Goal: Transaction & Acquisition: Download file/media

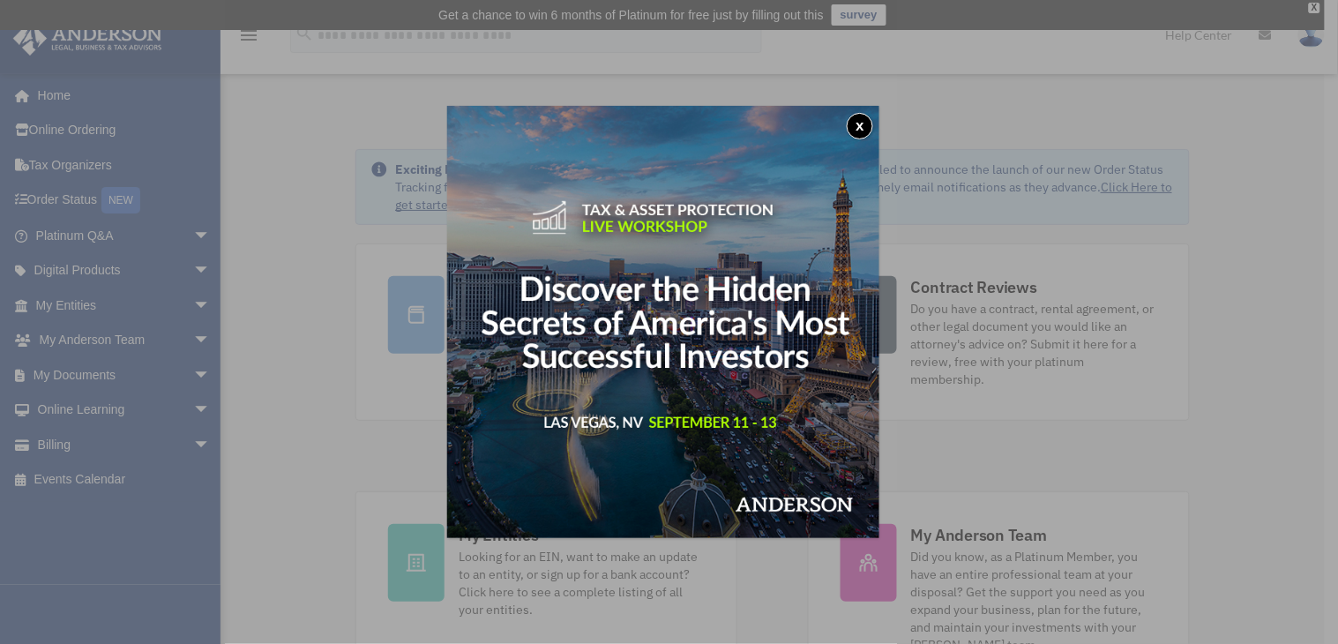
click at [86, 370] on div "x" at bounding box center [669, 322] width 1338 height 644
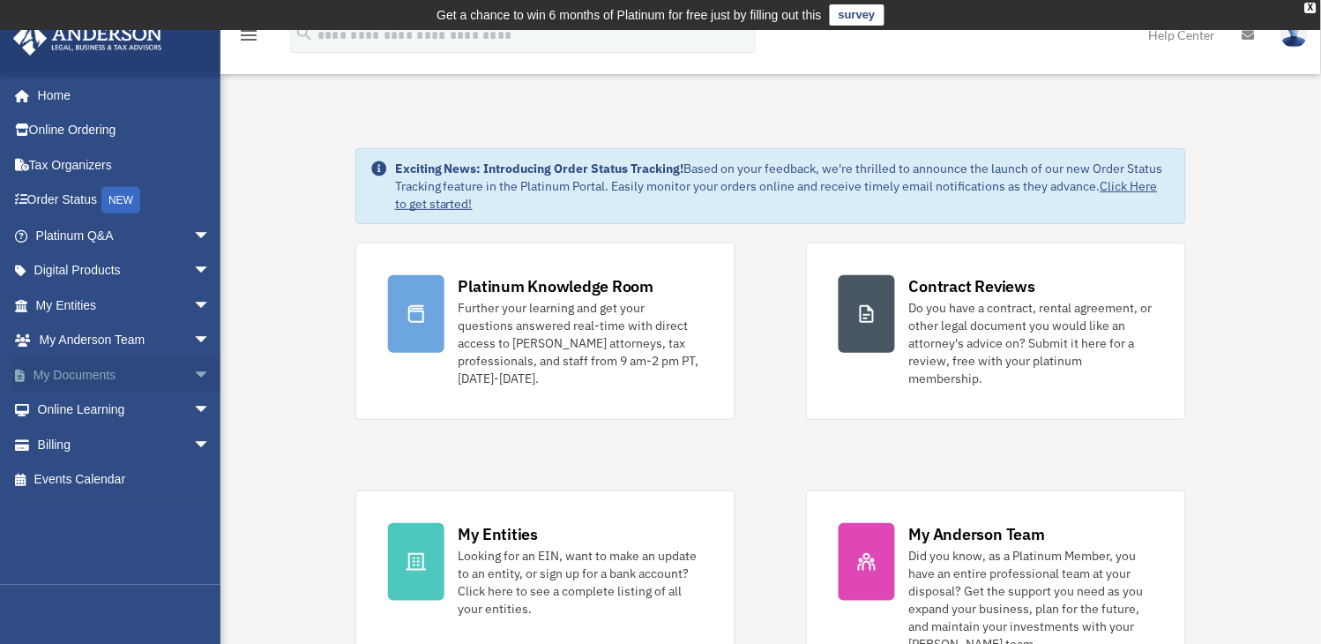
click at [193, 371] on span "arrow_drop_down" at bounding box center [210, 375] width 35 height 36
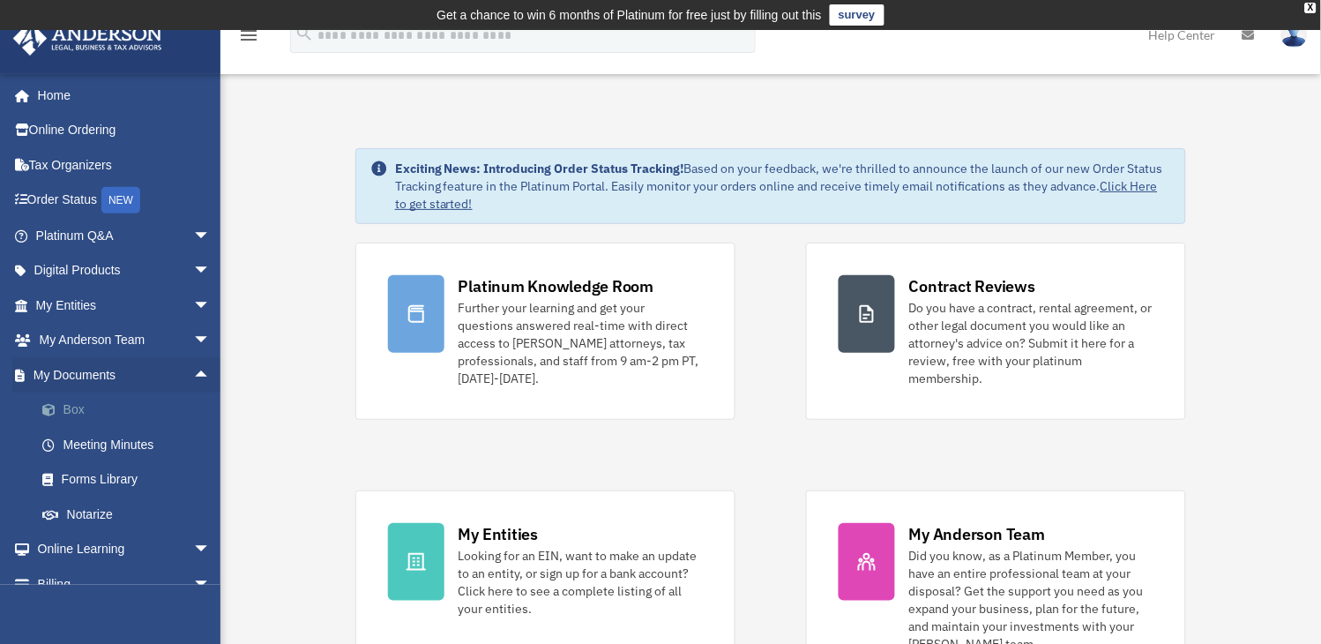
click at [74, 407] on link "Box" at bounding box center [131, 409] width 212 height 35
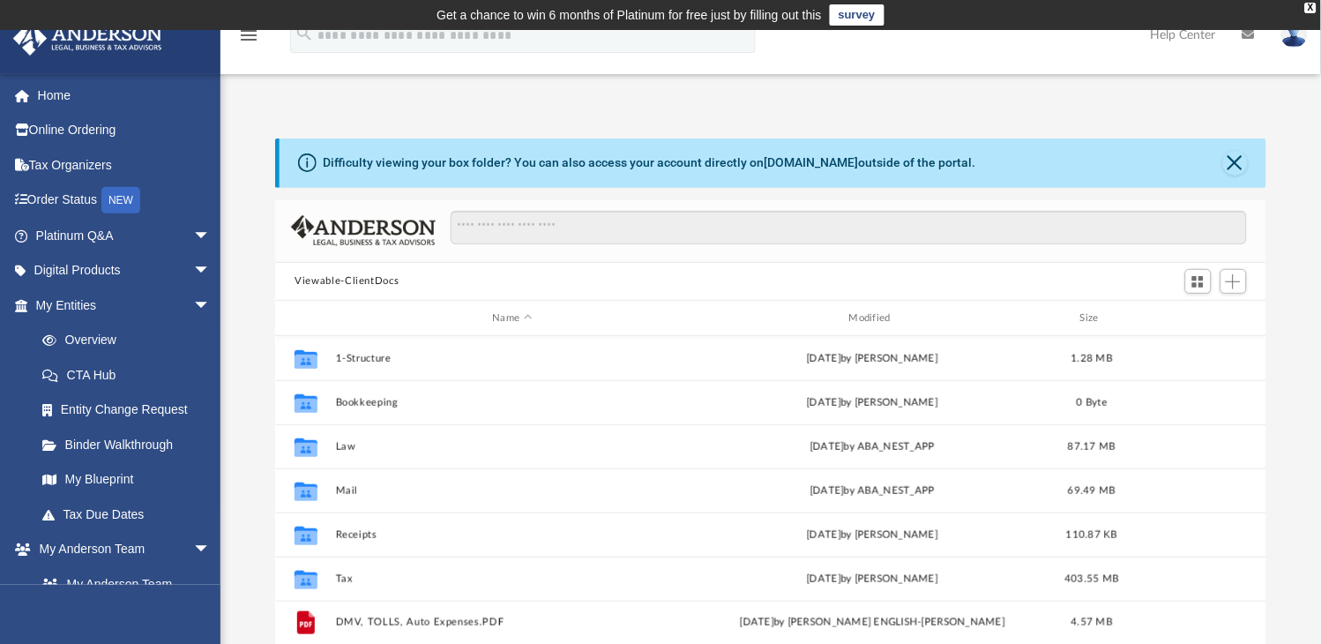
scroll to position [383, 973]
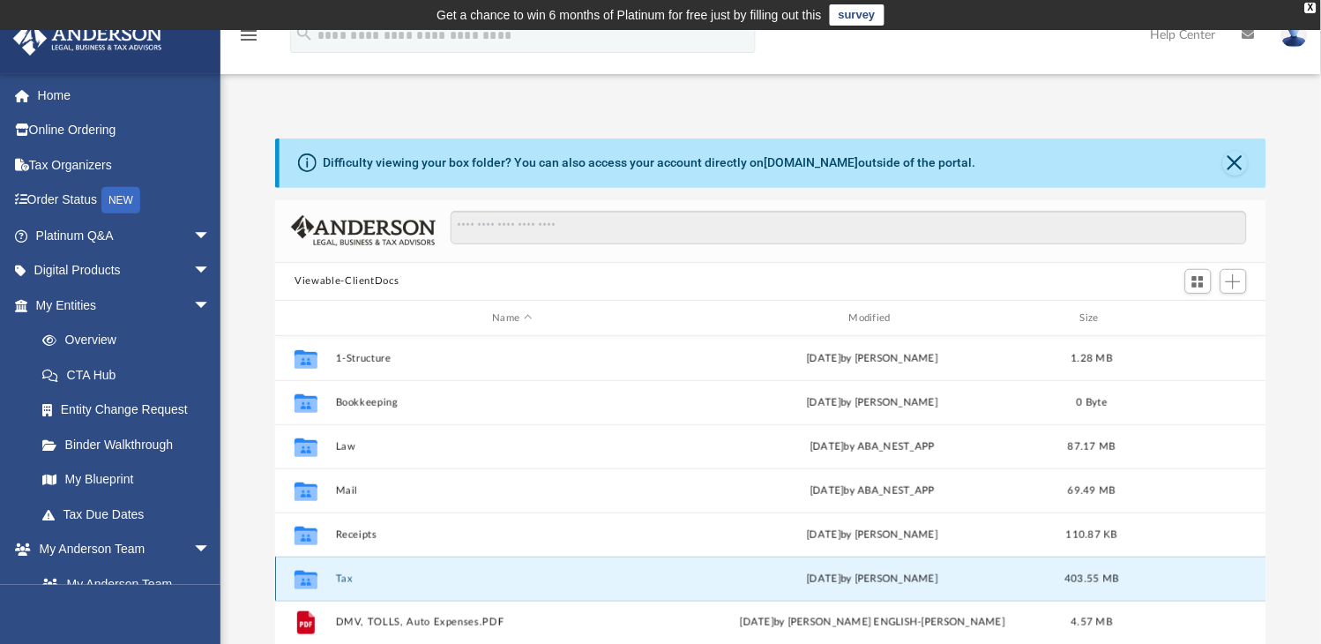
click at [340, 576] on button "Tax" at bounding box center [512, 578] width 353 height 11
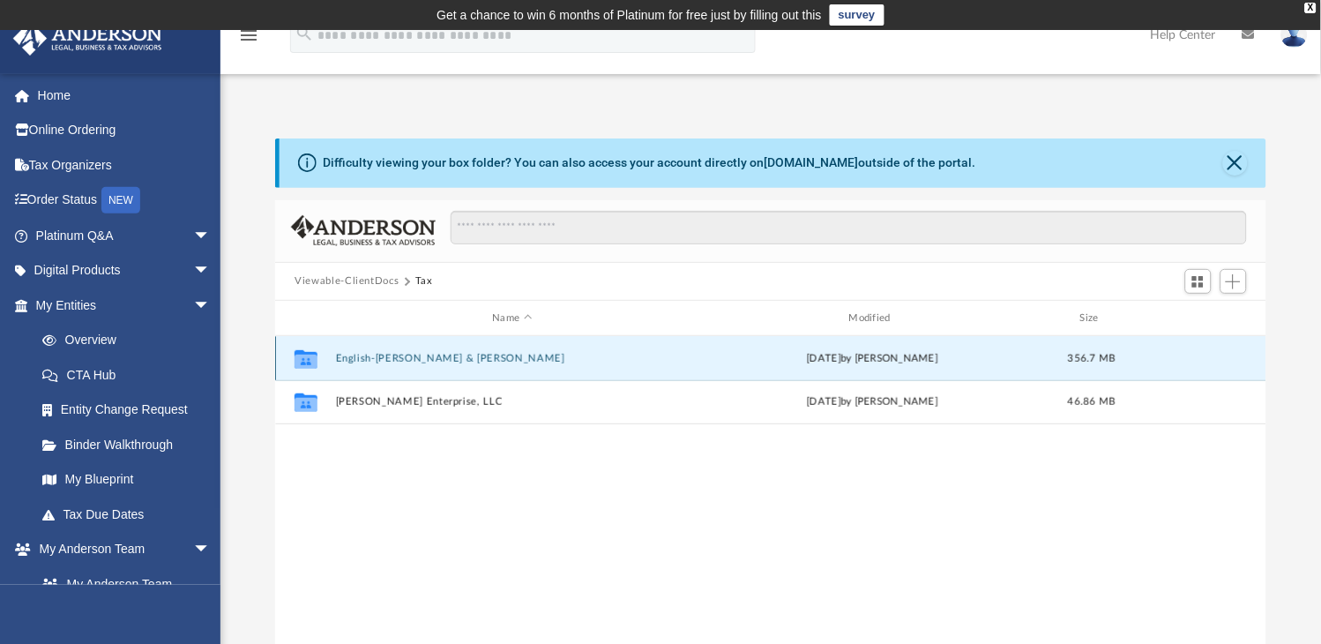
click at [401, 359] on button "English-[PERSON_NAME] & [PERSON_NAME]" at bounding box center [512, 358] width 353 height 11
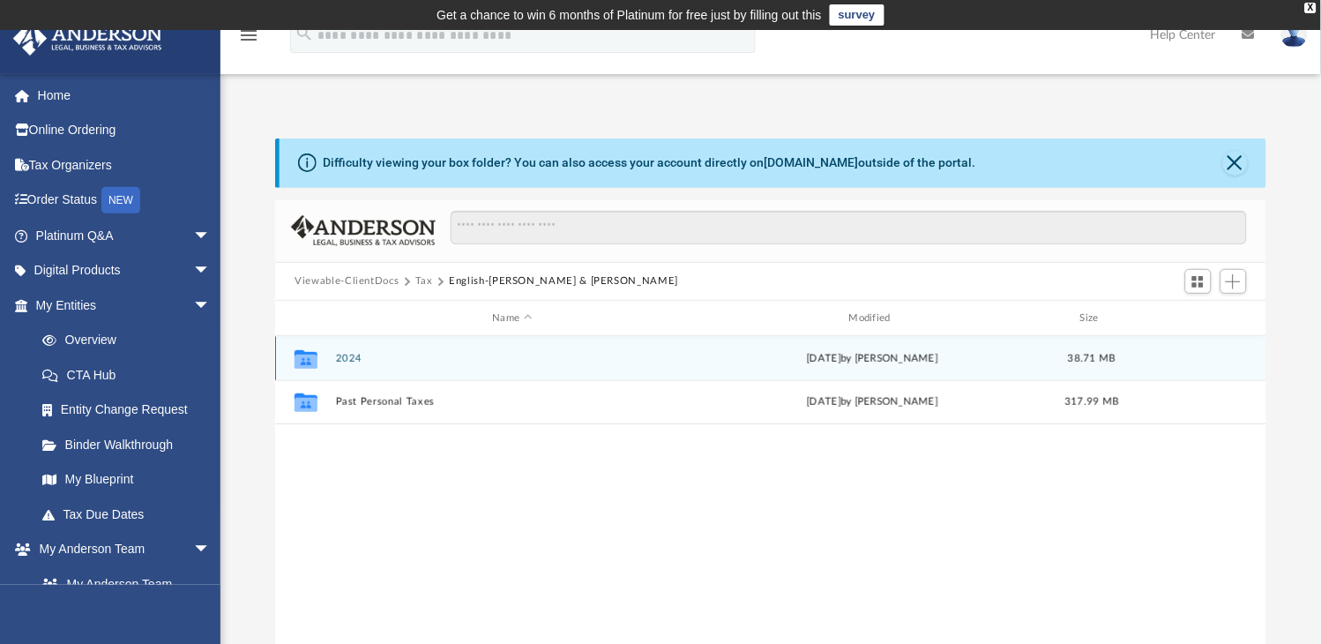
click at [349, 354] on button "2024" at bounding box center [512, 358] width 353 height 11
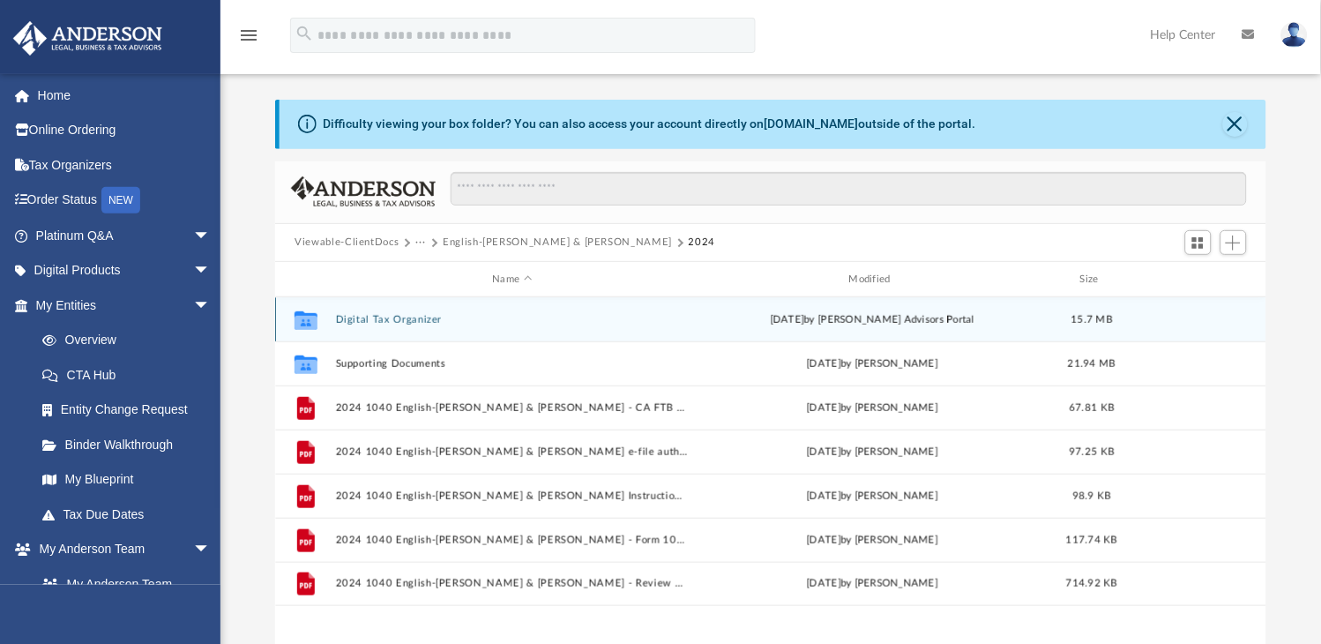
scroll to position [78, 0]
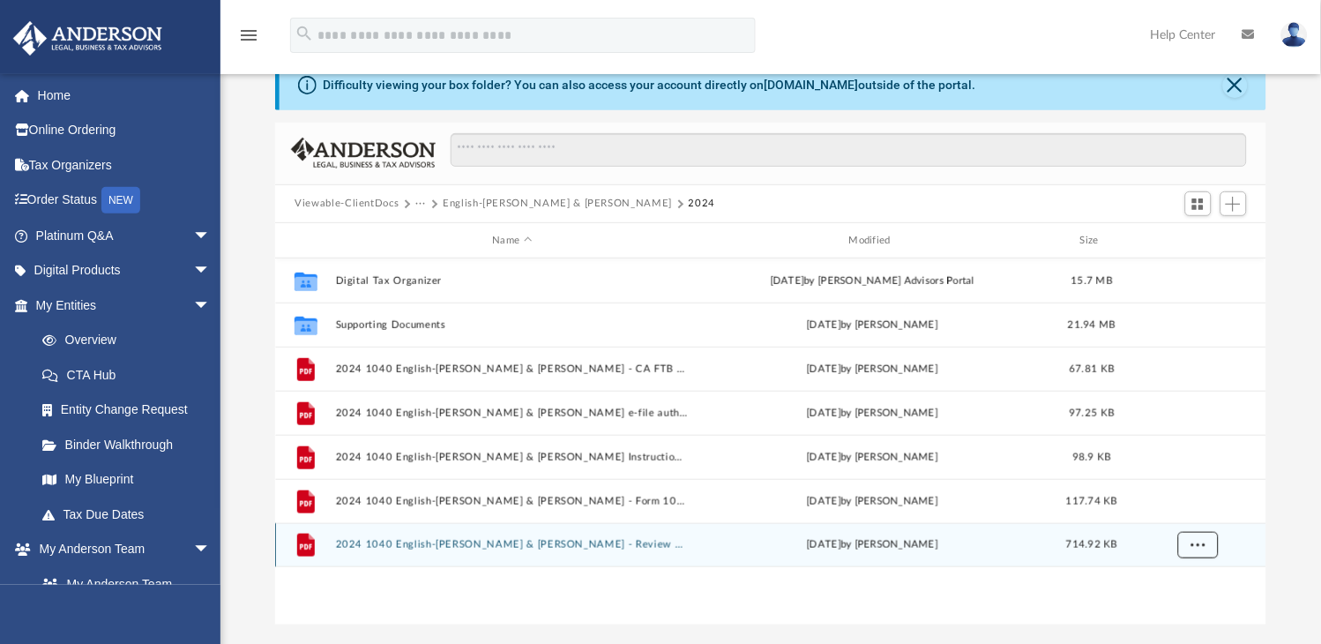
click at [1203, 547] on span "More options" at bounding box center [1198, 545] width 14 height 10
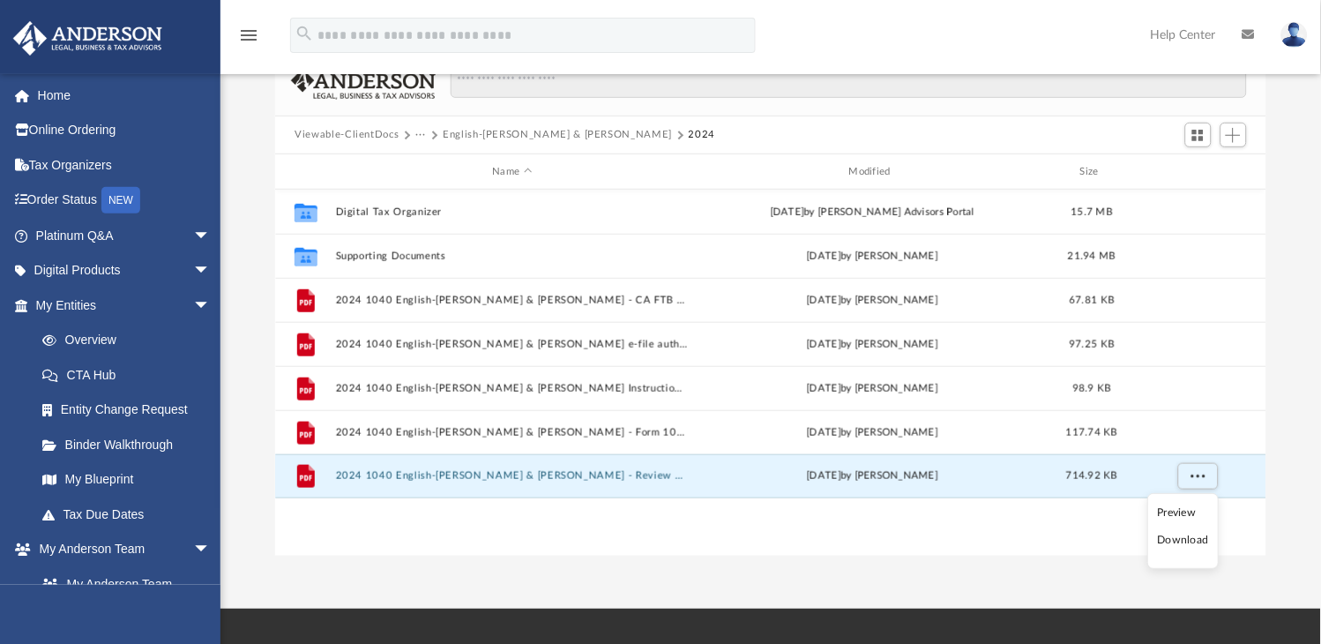
scroll to position [148, 0]
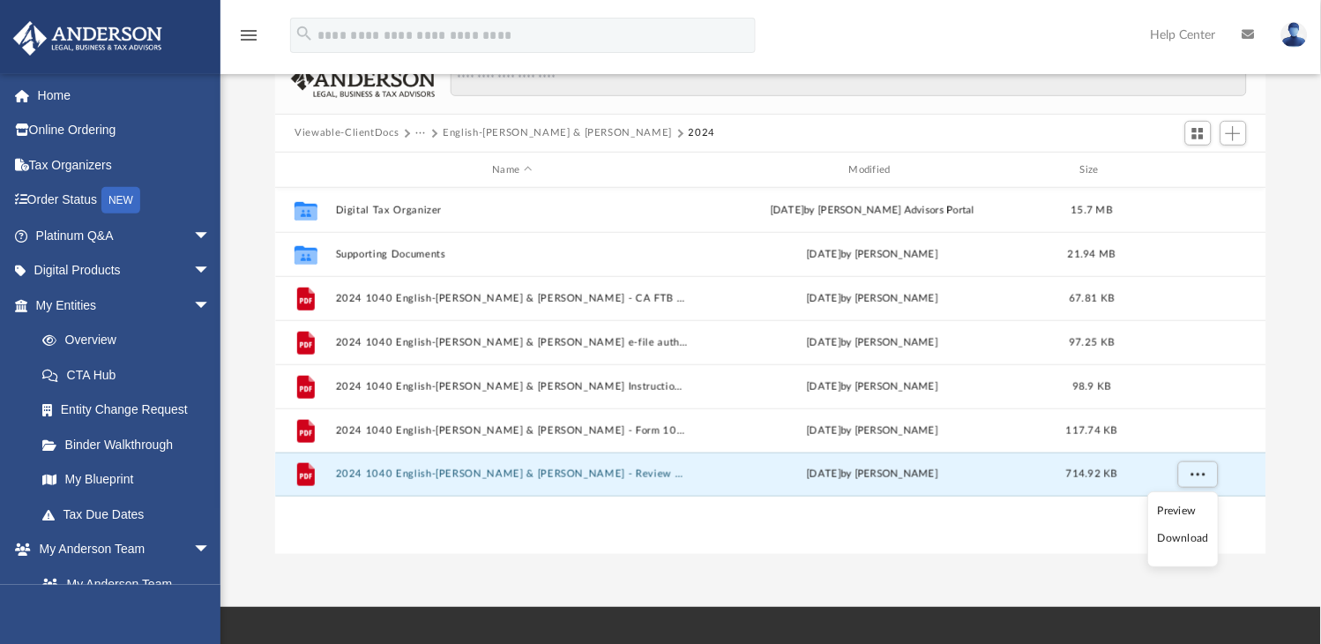
click at [1161, 540] on li "Download" at bounding box center [1183, 539] width 51 height 19
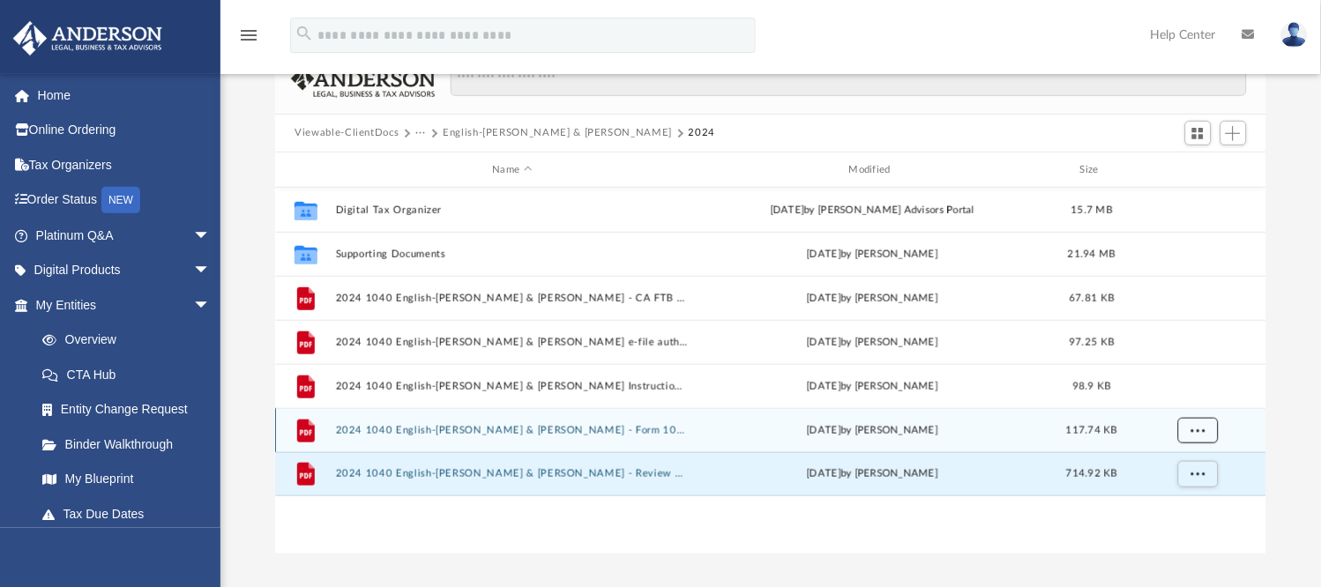
click at [1199, 426] on span "More options" at bounding box center [1198, 431] width 14 height 10
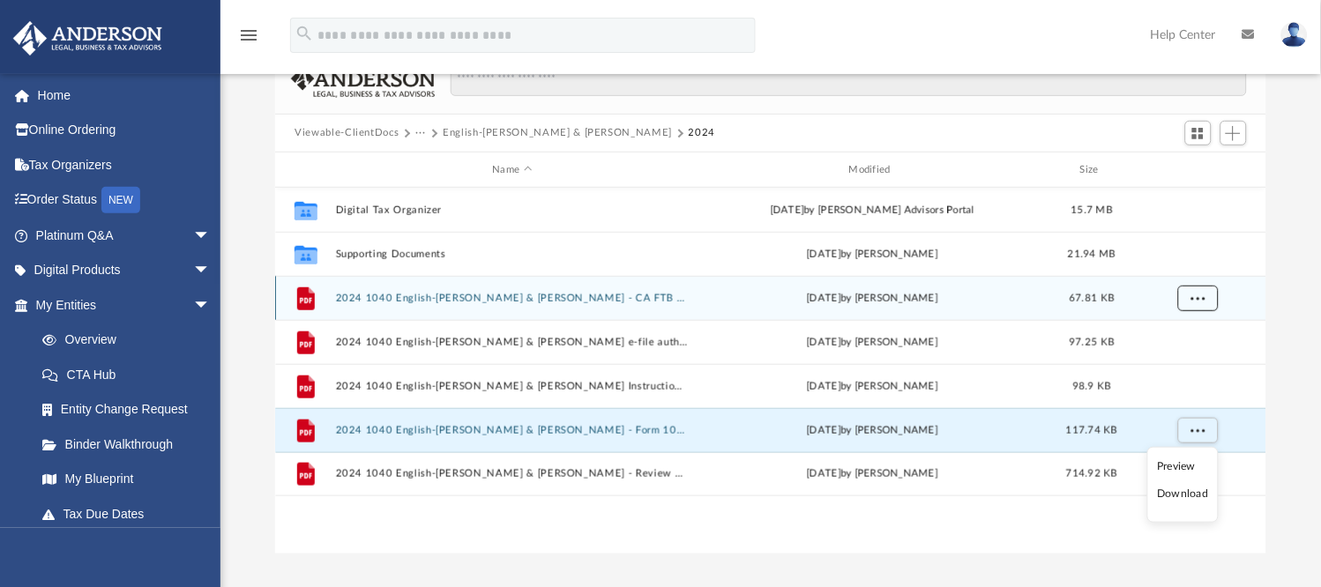
click at [1197, 300] on span "More options" at bounding box center [1198, 299] width 14 height 10
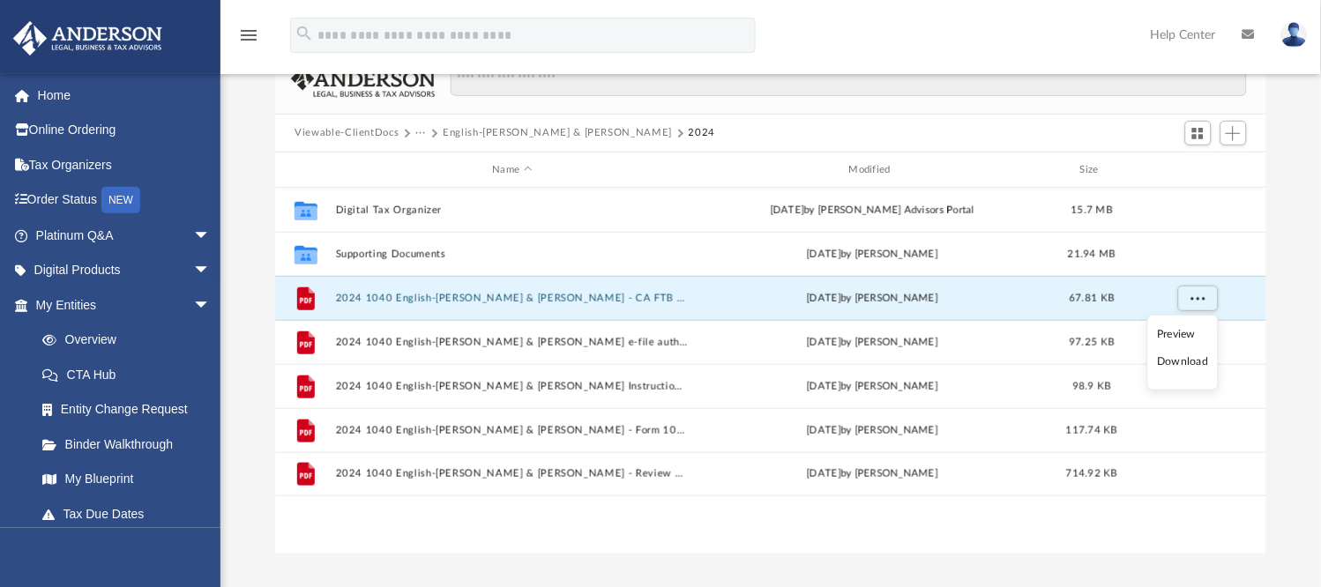
click at [1189, 361] on li "Download" at bounding box center [1183, 362] width 51 height 19
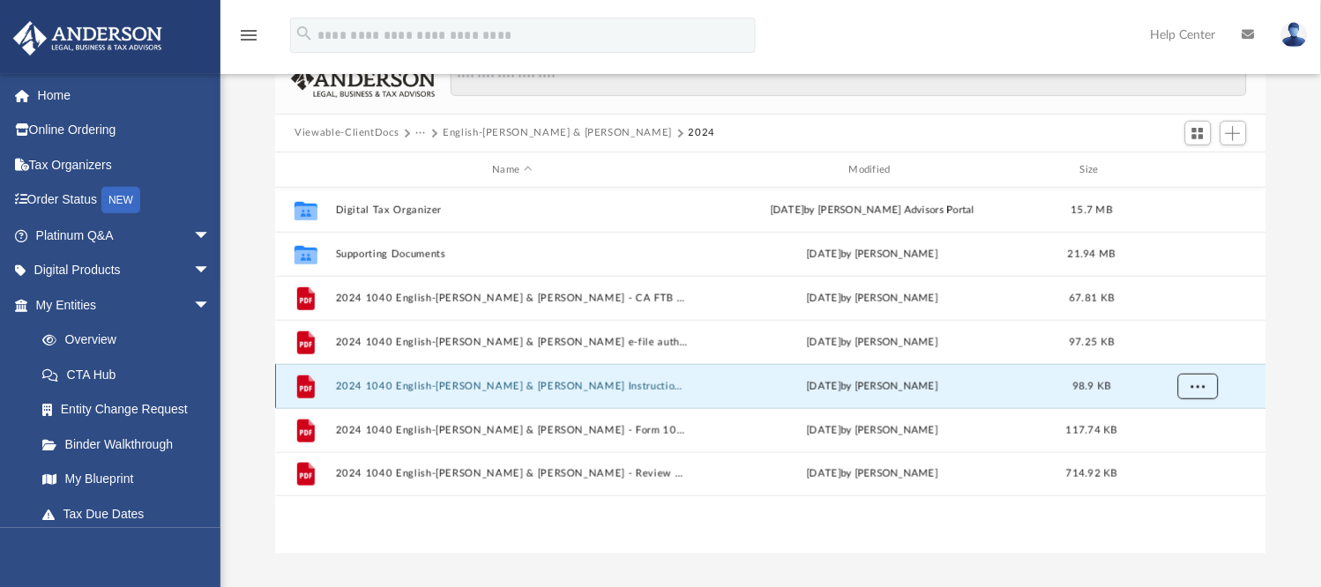
click at [1196, 383] on span "More options" at bounding box center [1198, 387] width 14 height 10
click at [1181, 446] on li "Download" at bounding box center [1183, 450] width 51 height 19
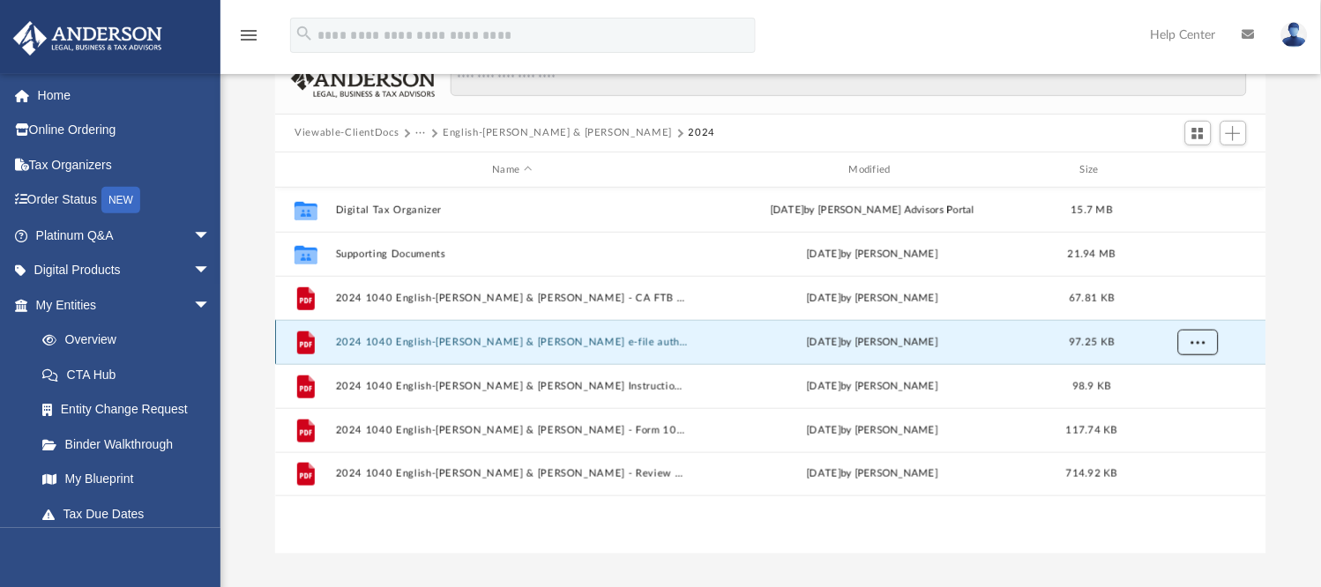
click at [1202, 346] on span "More options" at bounding box center [1198, 343] width 14 height 10
click at [1188, 410] on li "Download" at bounding box center [1183, 406] width 51 height 19
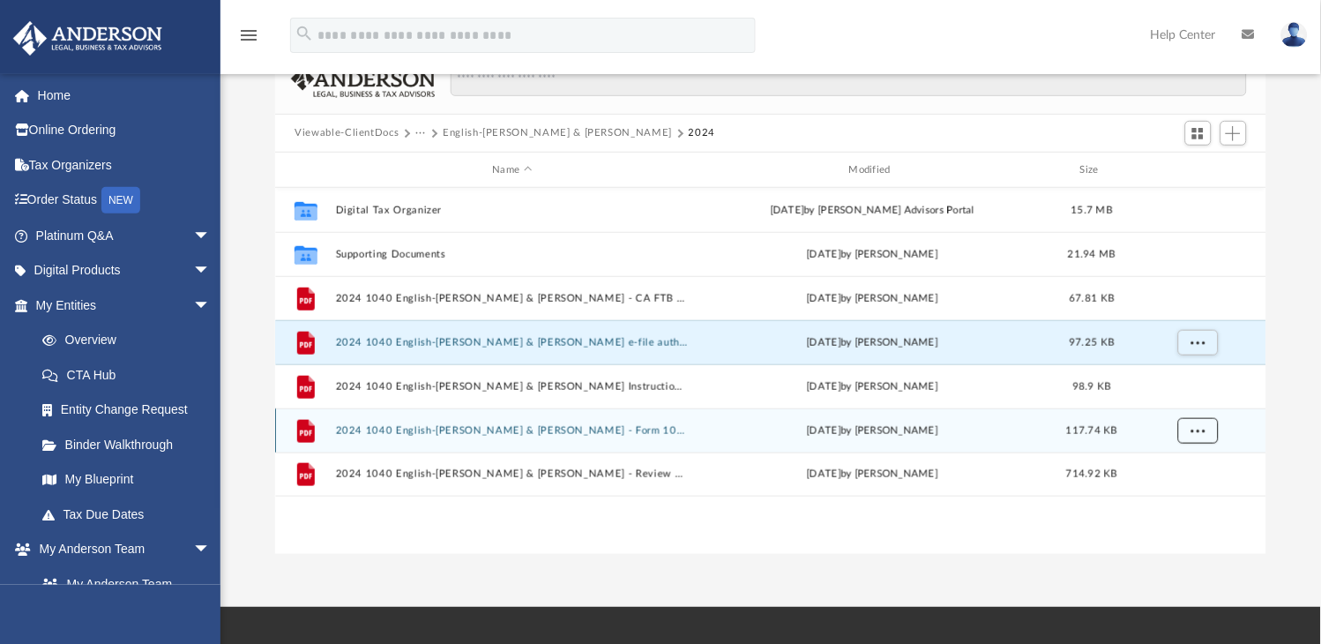
click at [1208, 434] on button "More options" at bounding box center [1198, 431] width 41 height 26
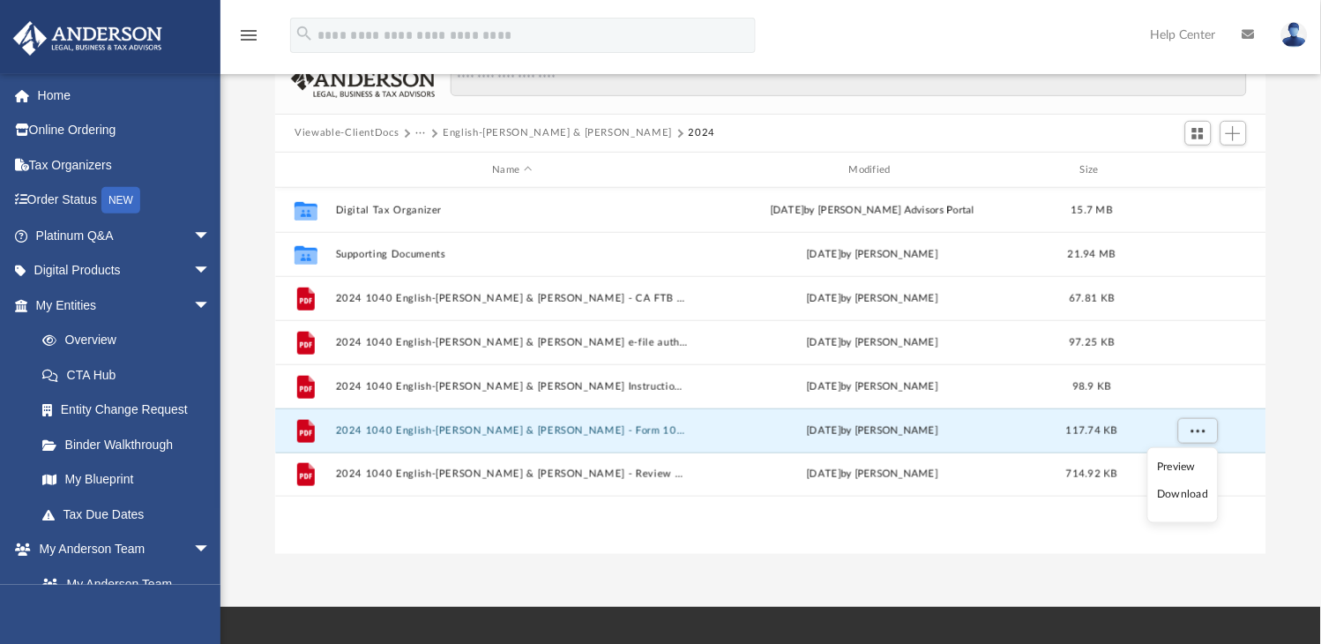
click at [1184, 494] on li "Download" at bounding box center [1183, 494] width 51 height 19
